Goal: Task Accomplishment & Management: Manage account settings

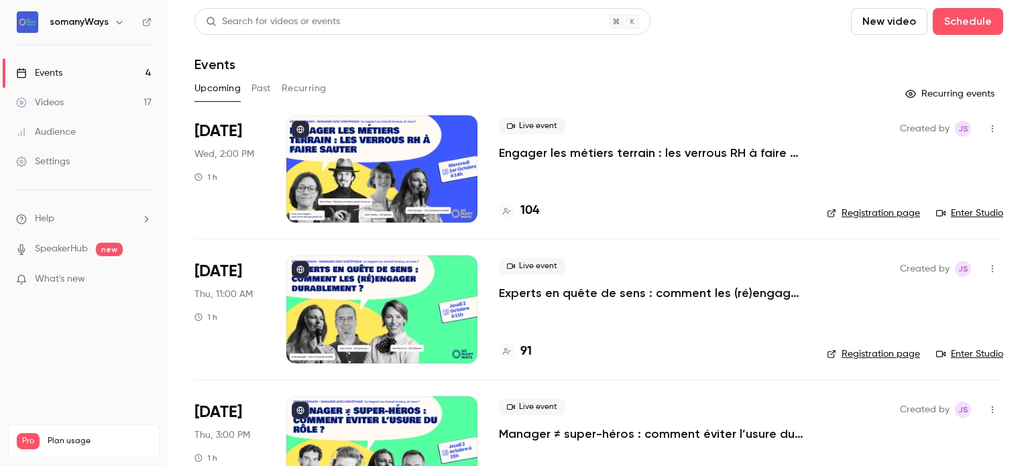
click at [86, 24] on h6 "somanyWays" at bounding box center [79, 21] width 59 height 13
click at [111, 25] on button "button" at bounding box center [119, 22] width 16 height 16
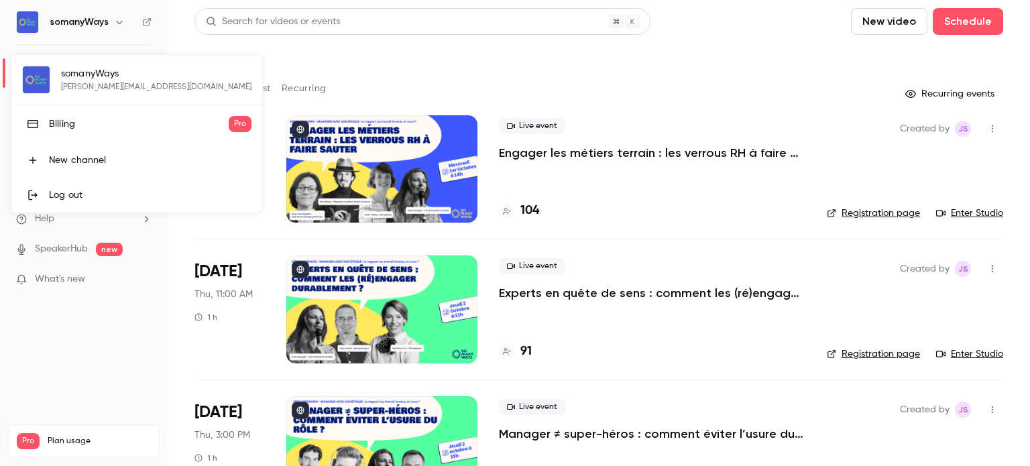
click at [82, 80] on div "somanyWays [PERSON_NAME][EMAIL_ADDRESS][DOMAIN_NAME] Billing Pro New channel Lo…" at bounding box center [136, 134] width 251 height 158
click at [94, 18] on div at bounding box center [515, 233] width 1030 height 466
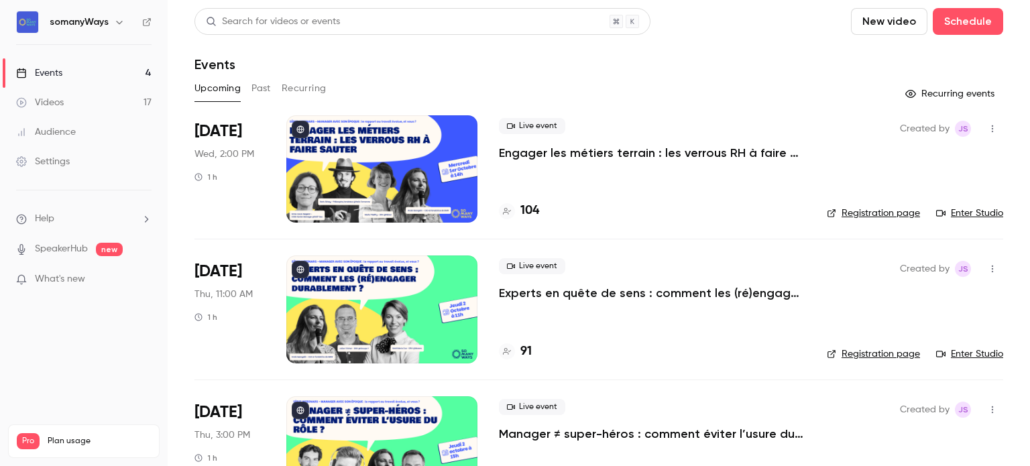
click at [114, 25] on icon "button" at bounding box center [119, 22] width 11 height 11
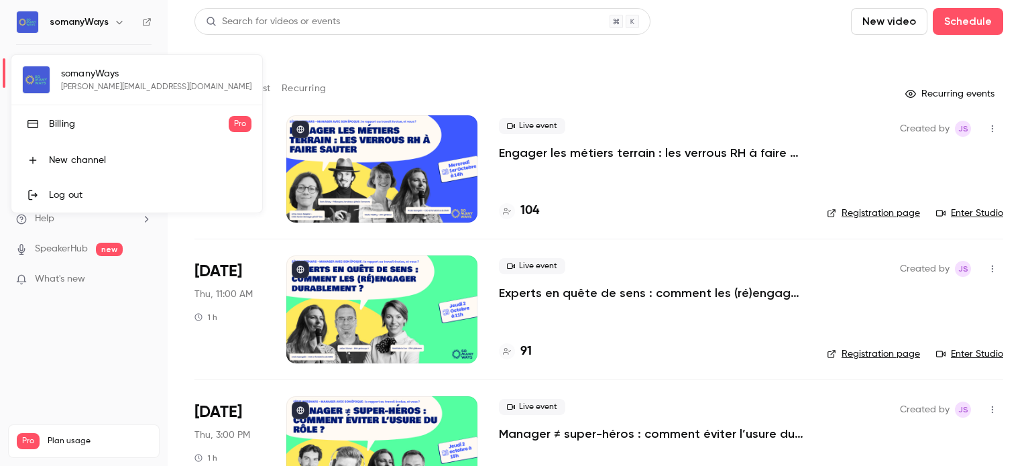
click at [58, 198] on div "Log out" at bounding box center [150, 194] width 202 height 13
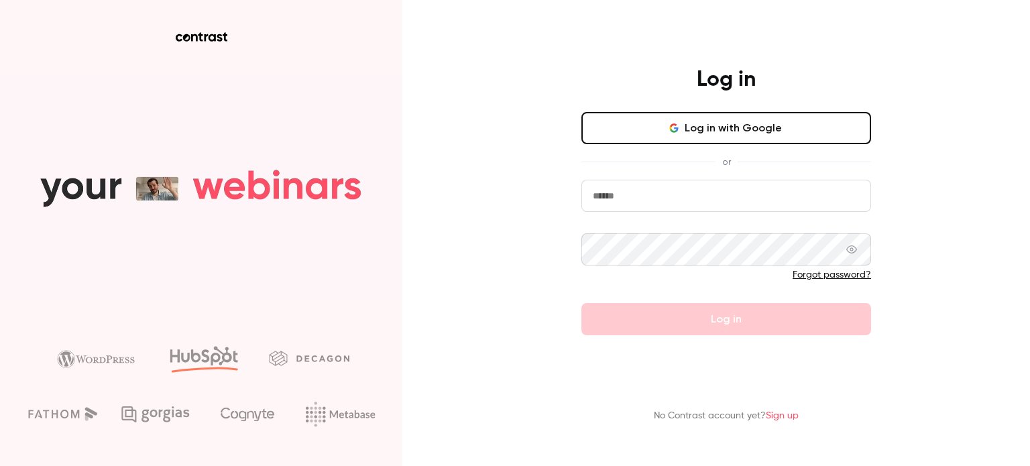
click at [650, 187] on input "email" at bounding box center [726, 196] width 290 height 32
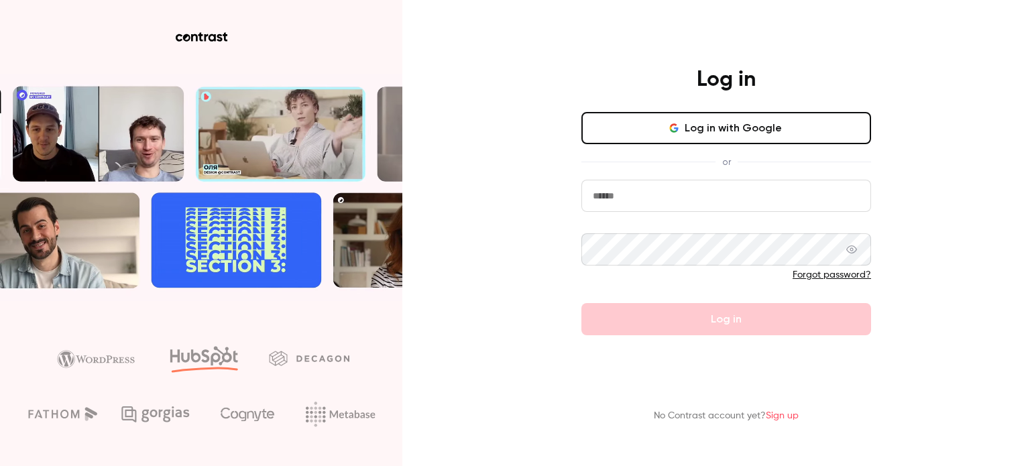
click at [662, 135] on button "Log in with Google" at bounding box center [726, 128] width 290 height 32
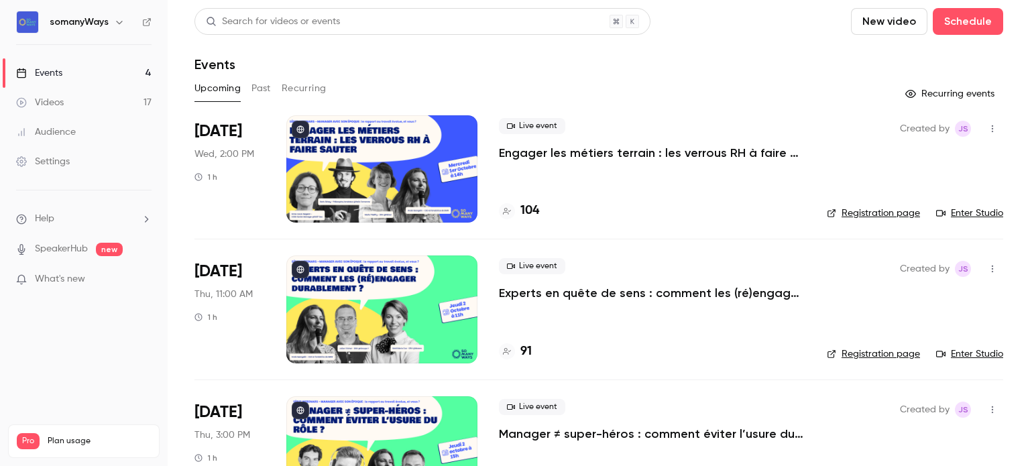
click at [271, 53] on header "Search for videos or events New video Schedule Events" at bounding box center [598, 40] width 808 height 64
click at [528, 214] on h4 "104" at bounding box center [529, 211] width 19 height 18
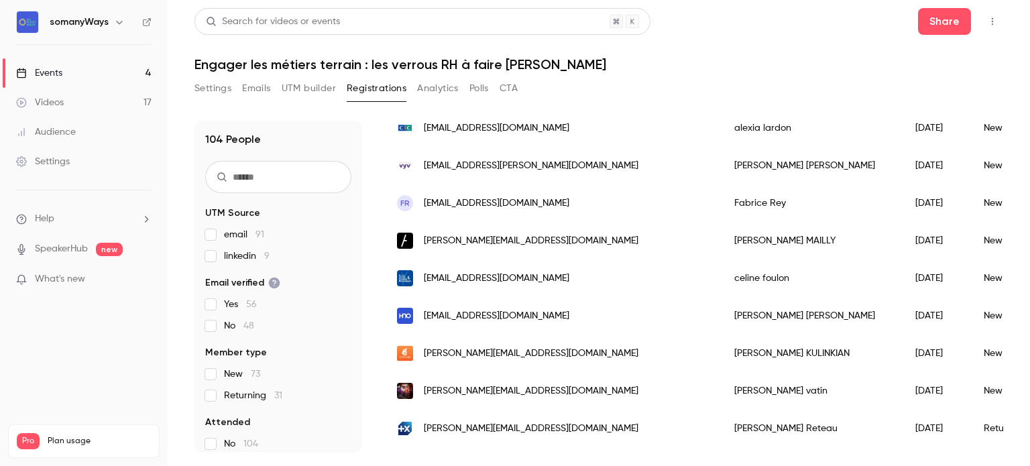
scroll to position [377, 0]
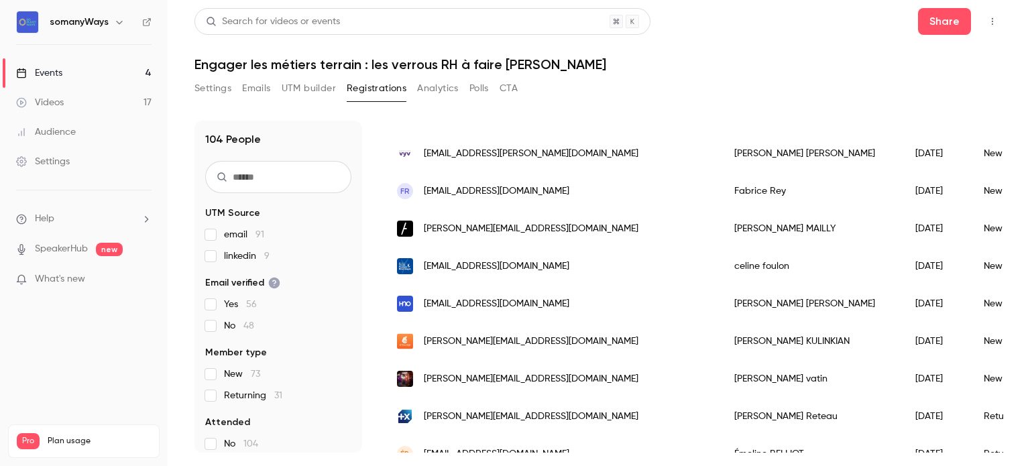
click at [67, 64] on link "Events 4" at bounding box center [84, 72] width 168 height 29
